Goal: Check status

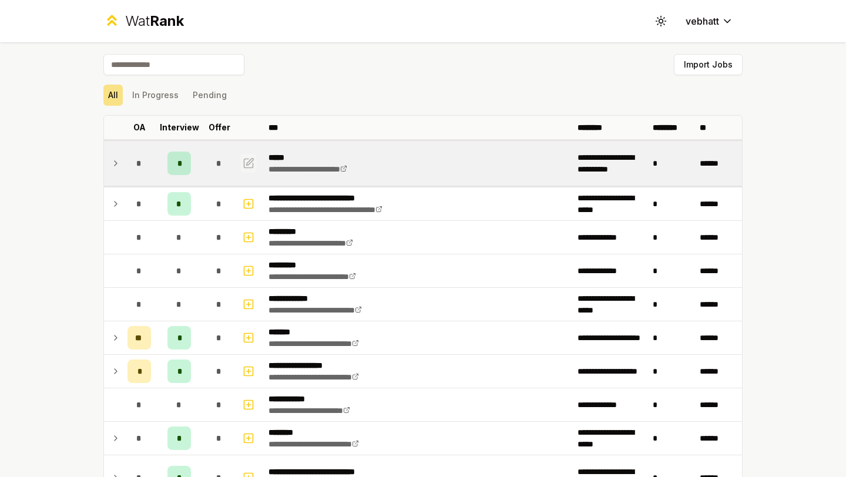
click at [245, 159] on icon "button" at bounding box center [249, 163] width 12 height 14
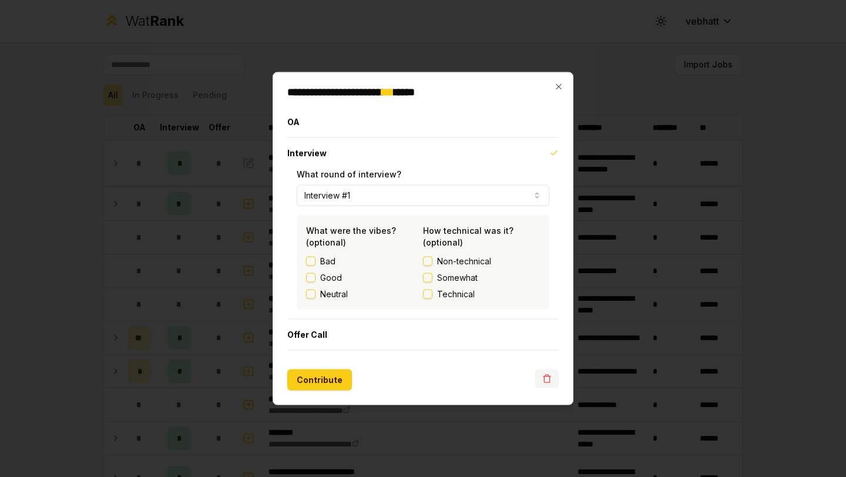
click at [546, 382] on icon "button" at bounding box center [546, 379] width 5 height 6
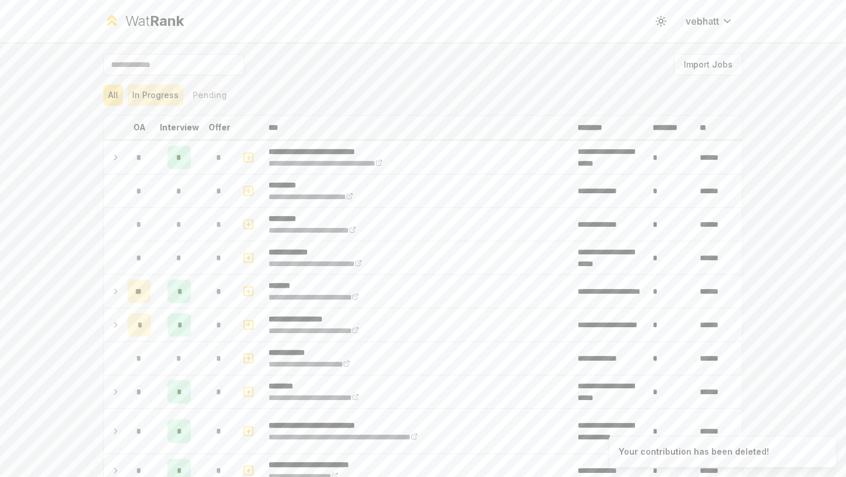
click at [159, 95] on button "In Progress" at bounding box center [155, 95] width 56 height 21
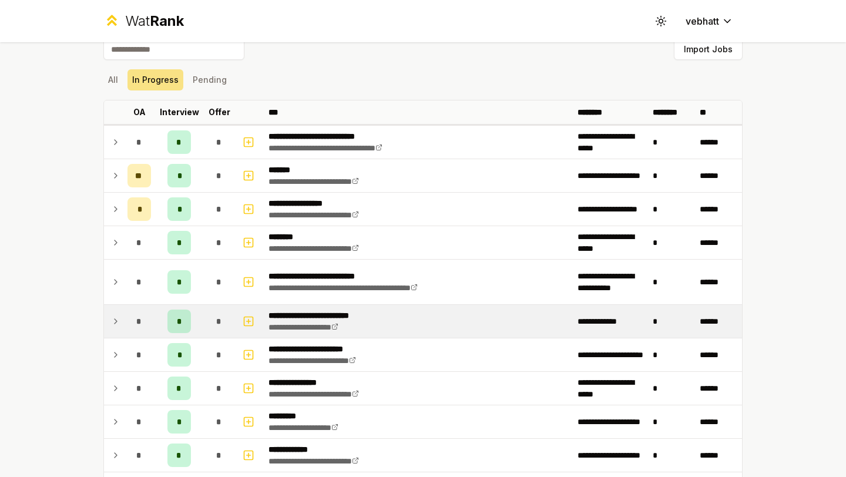
scroll to position [5, 0]
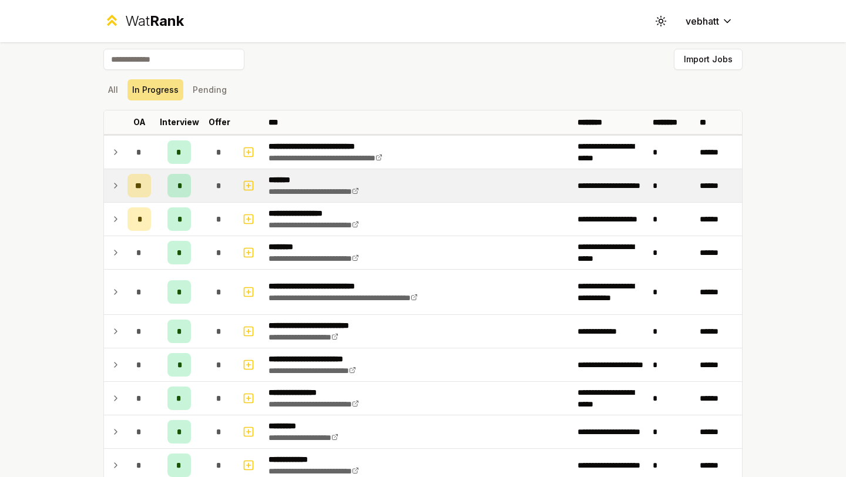
click at [115, 181] on icon at bounding box center [115, 186] width 9 height 14
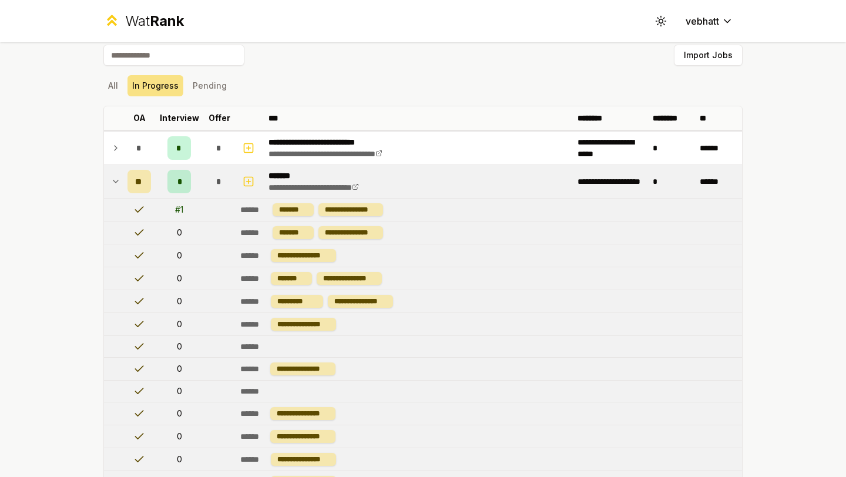
scroll to position [17, 0]
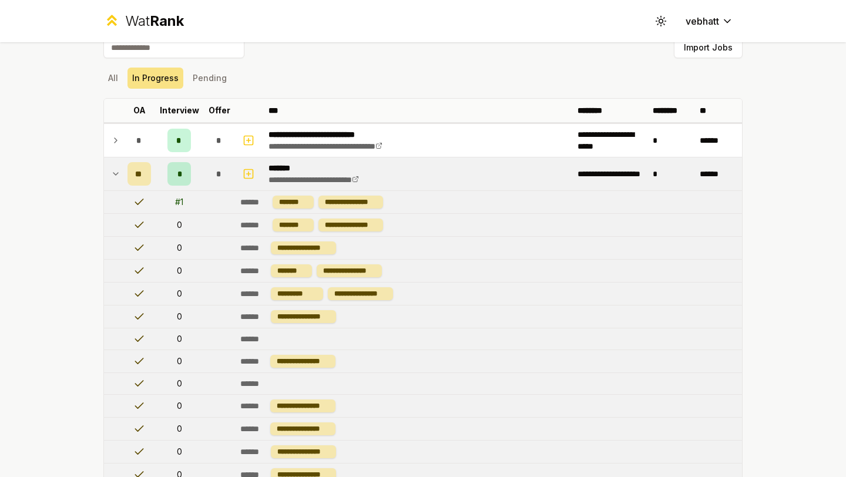
click at [182, 203] on div "# 1" at bounding box center [179, 202] width 8 height 12
click at [181, 205] on div "# 1" at bounding box center [179, 202] width 8 height 12
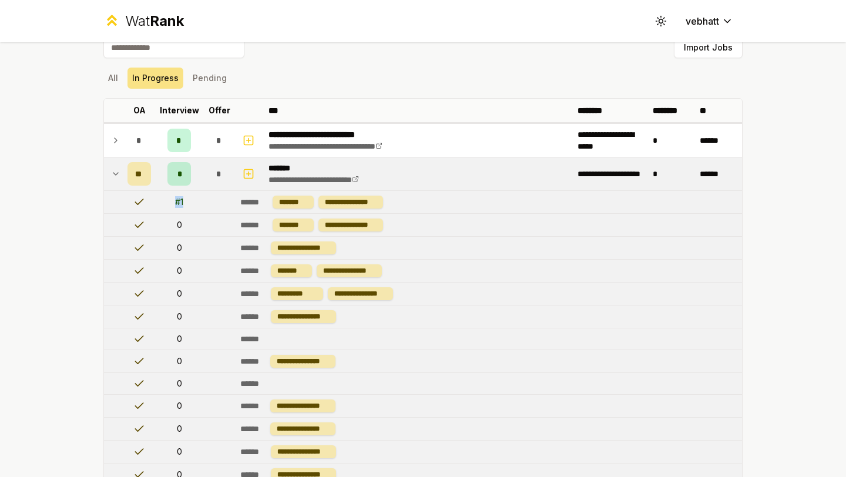
click at [193, 205] on td "# 1" at bounding box center [179, 202] width 47 height 22
click at [113, 168] on icon at bounding box center [115, 174] width 9 height 14
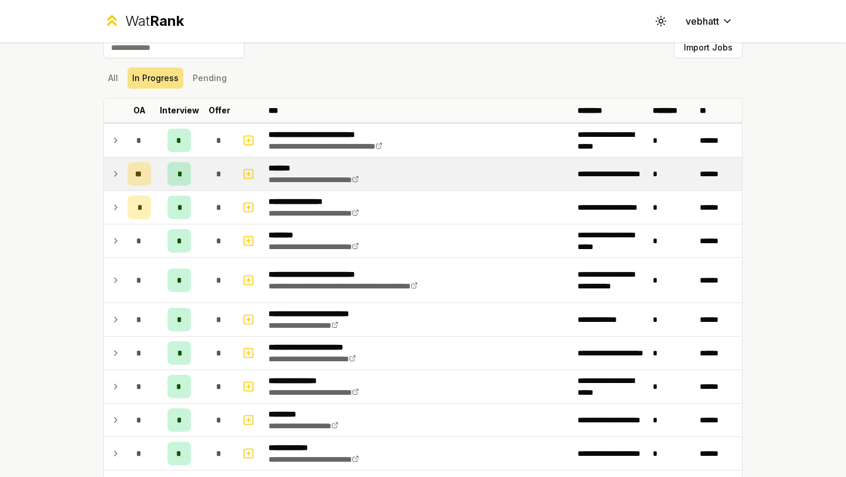
click at [787, 260] on div "**********" at bounding box center [423, 238] width 846 height 477
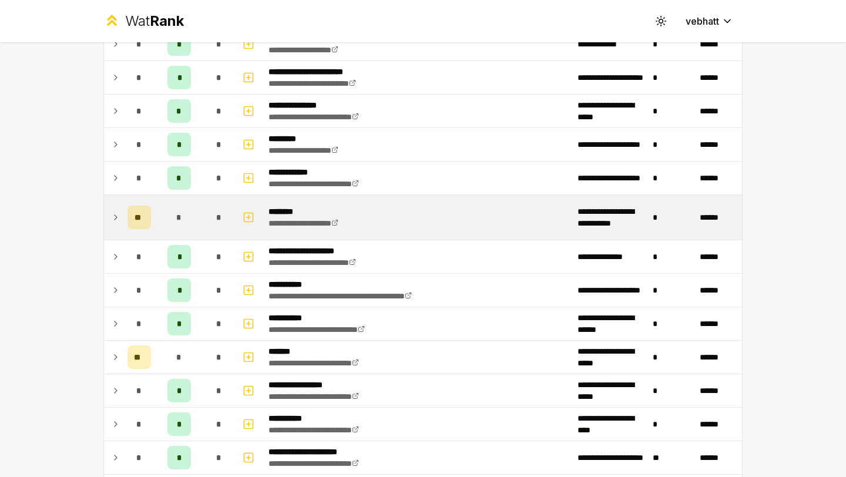
scroll to position [0, 0]
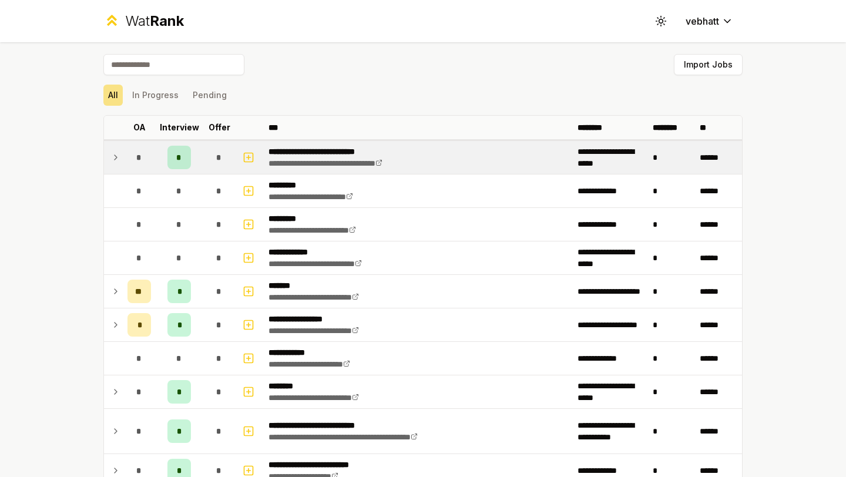
click at [114, 154] on icon at bounding box center [115, 157] width 9 height 14
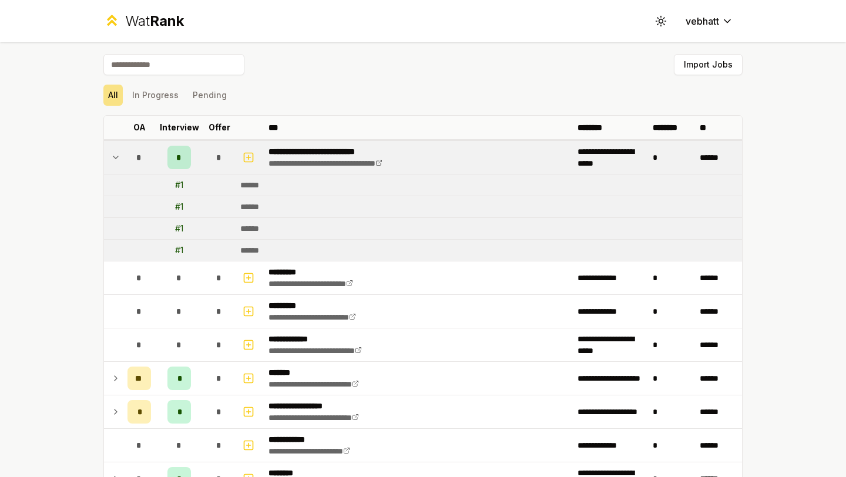
click at [115, 152] on icon at bounding box center [115, 157] width 9 height 14
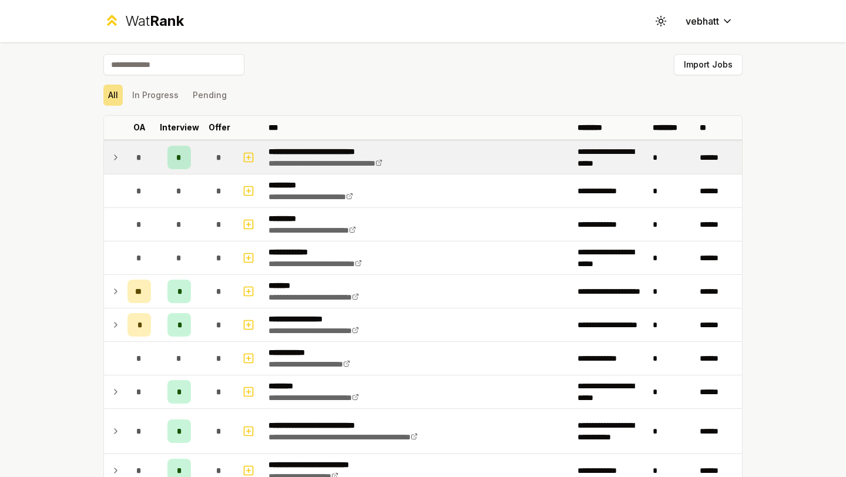
click at [66, 186] on div "**********" at bounding box center [423, 238] width 846 height 477
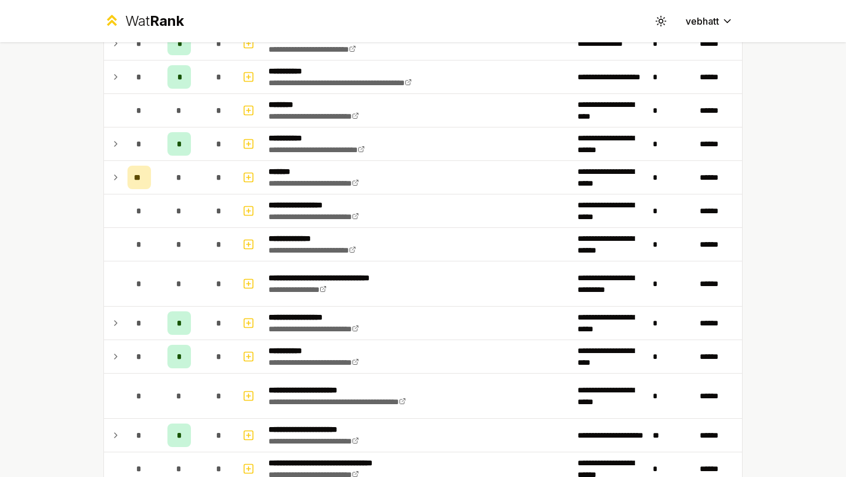
scroll to position [1337, 0]
